Goal: Navigation & Orientation: Find specific page/section

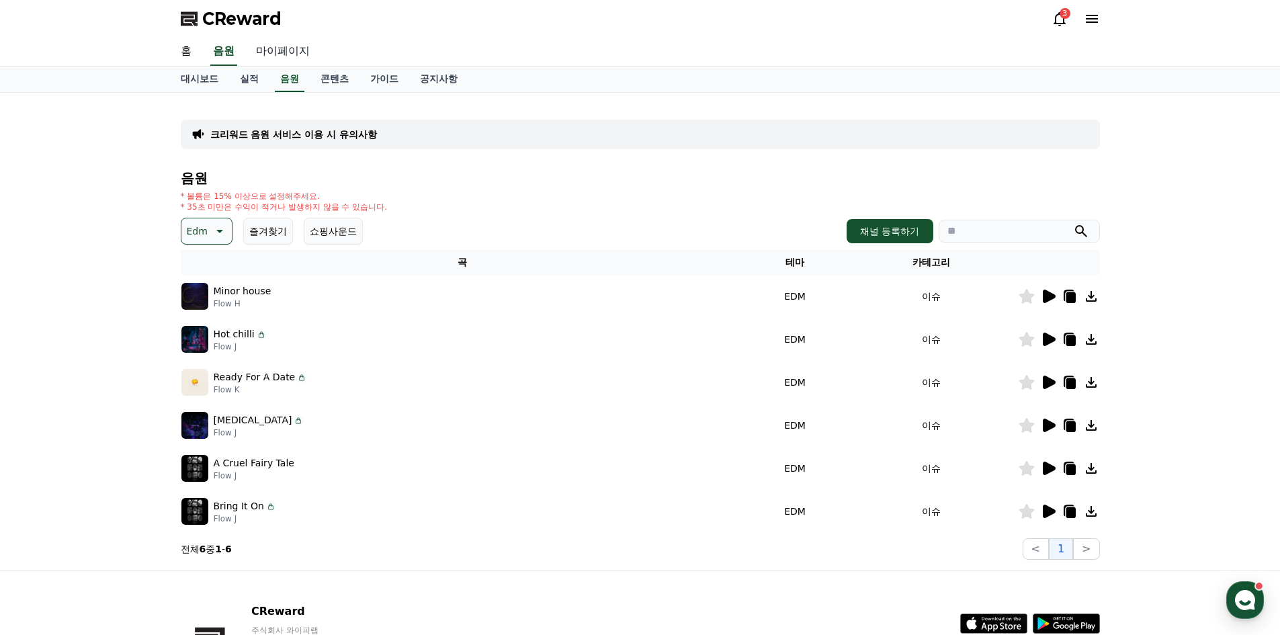
click at [271, 48] on link "마이페이지" at bounding box center [282, 52] width 75 height 28
select select "**********"
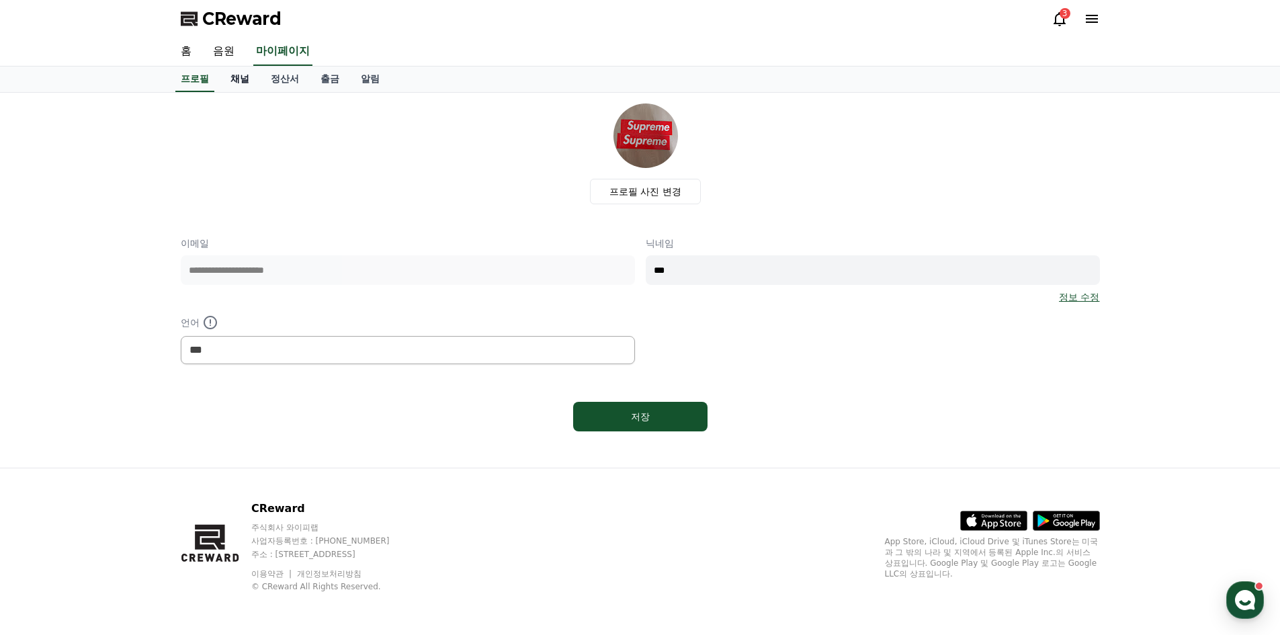
click at [243, 84] on link "채널" at bounding box center [240, 80] width 40 height 26
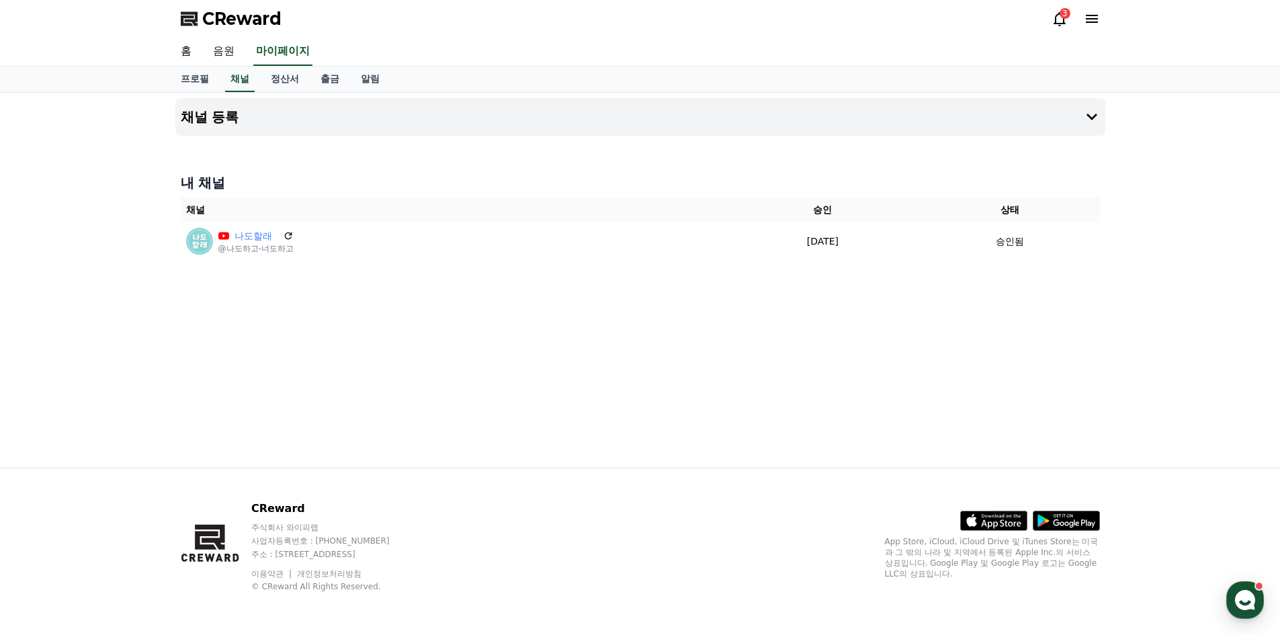
click at [226, 56] on link "음원" at bounding box center [223, 52] width 43 height 28
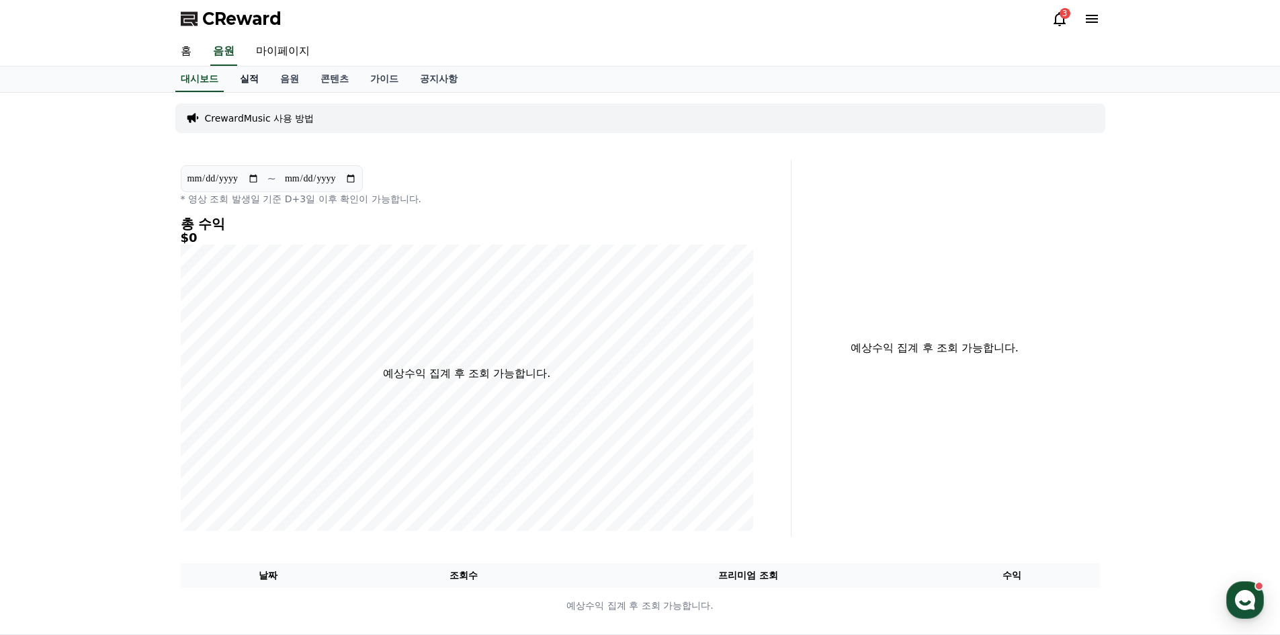
click at [251, 86] on link "실적" at bounding box center [249, 80] width 40 height 26
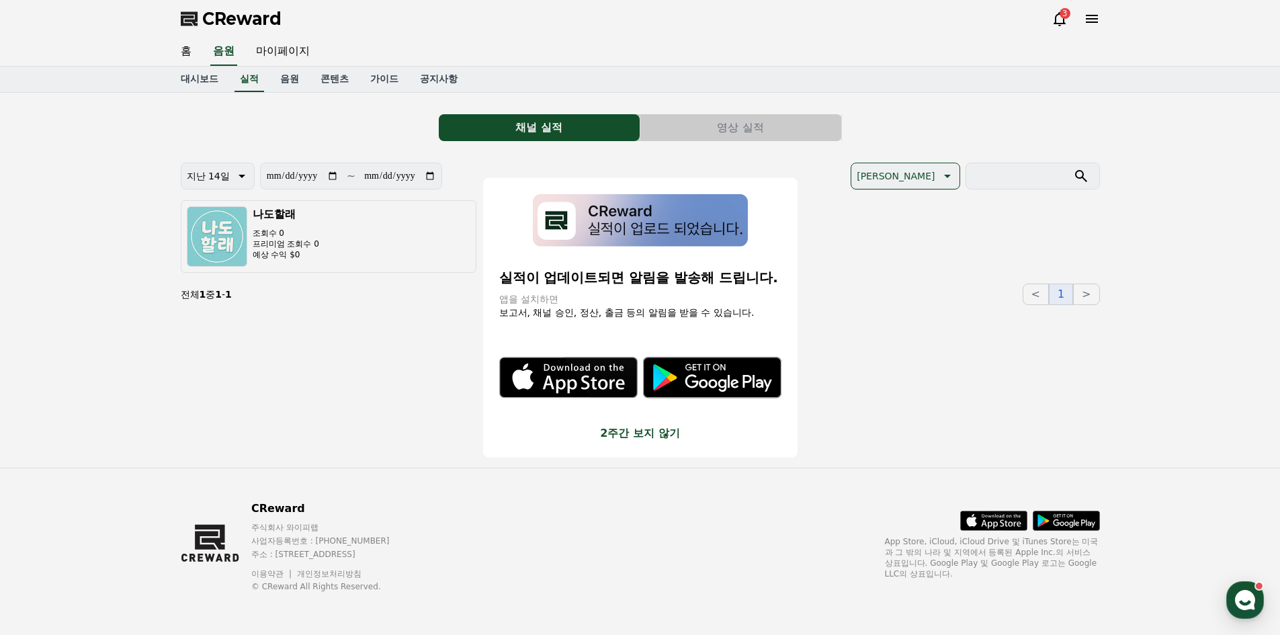
click at [295, 81] on button "close modal" at bounding box center [640, 317] width 1280 height 635
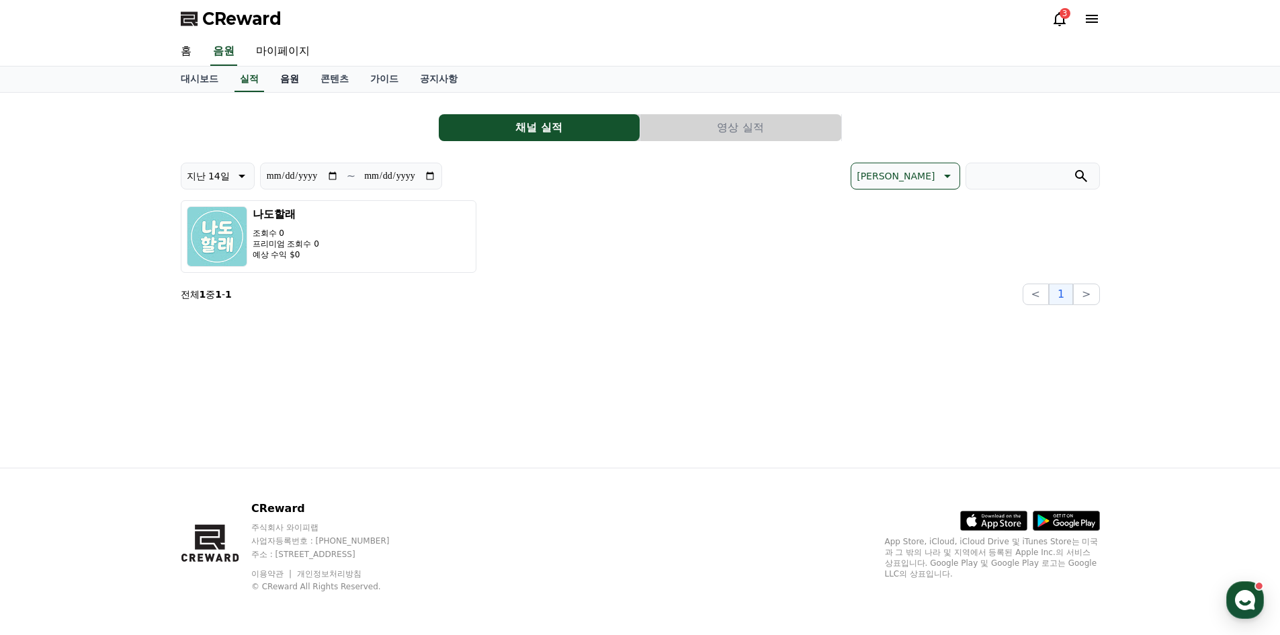
click at [291, 79] on link "음원" at bounding box center [289, 80] width 40 height 26
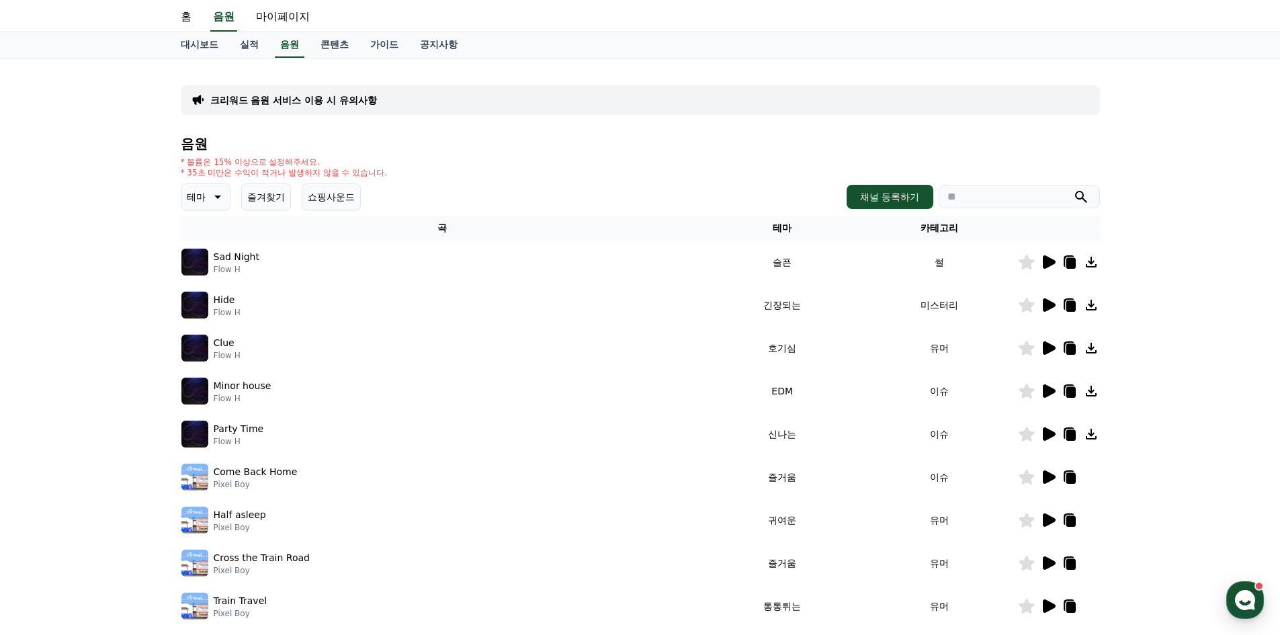
scroll to position [134, 0]
